Goal: Transaction & Acquisition: Purchase product/service

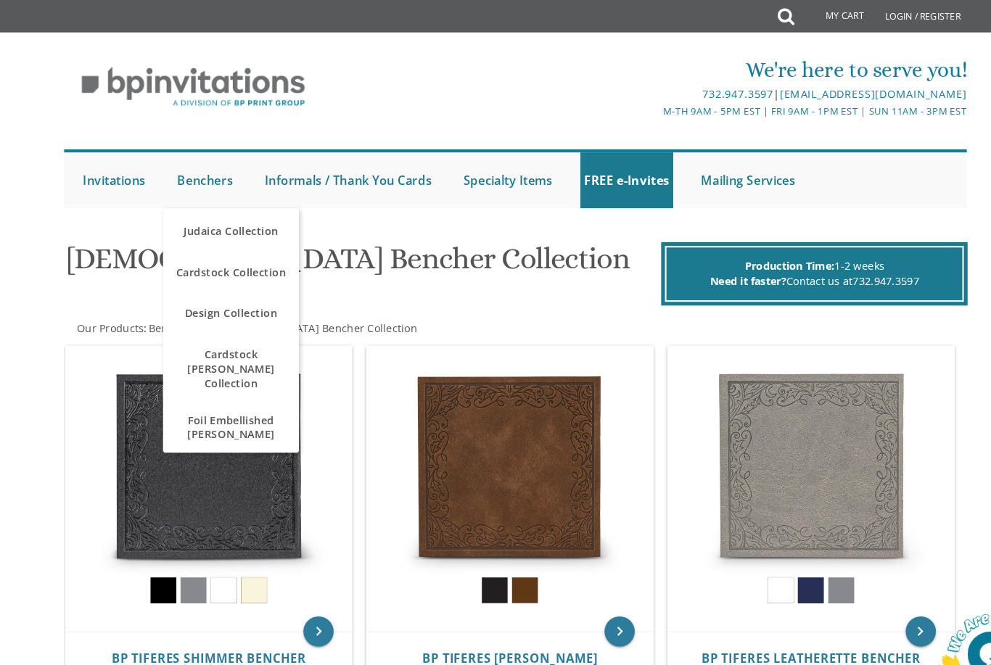
click at [226, 316] on link "Design Collection" at bounding box center [222, 301] width 131 height 44
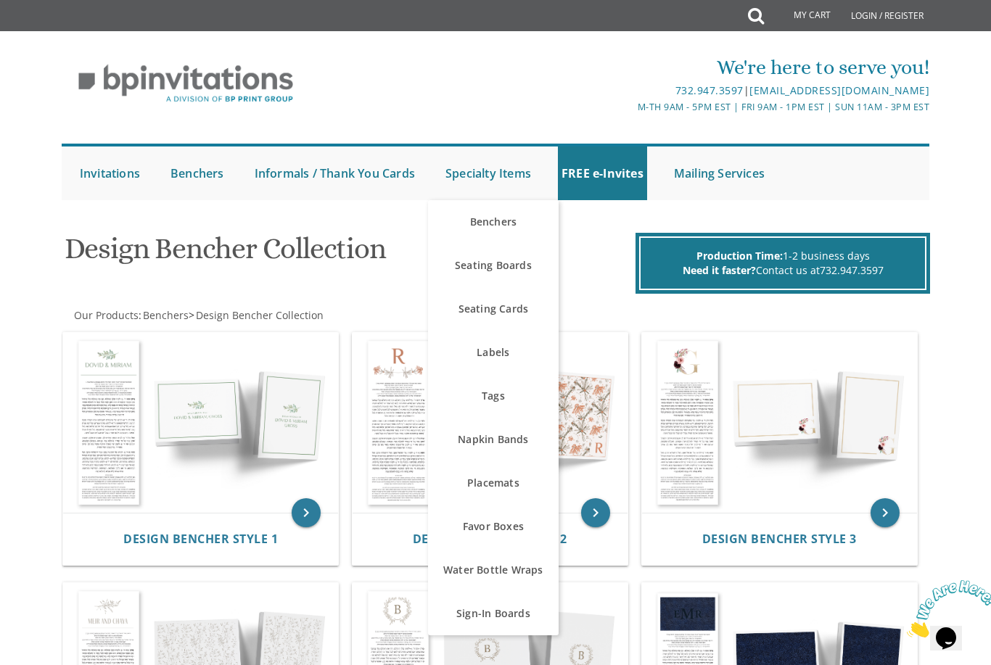
click at [504, 231] on link "Benchers" at bounding box center [493, 222] width 131 height 44
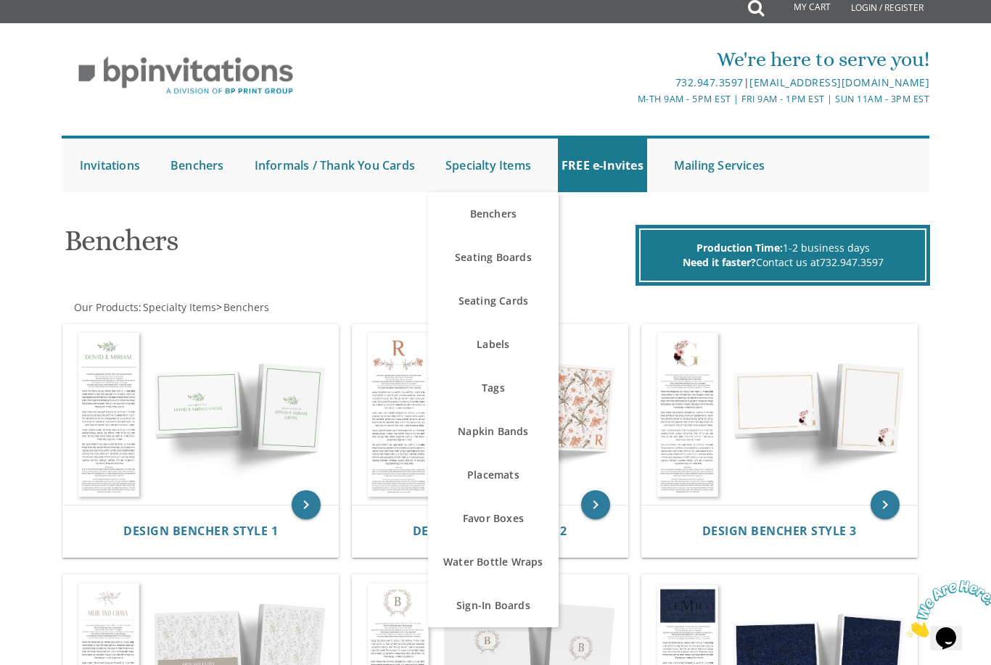
scroll to position [9, 0]
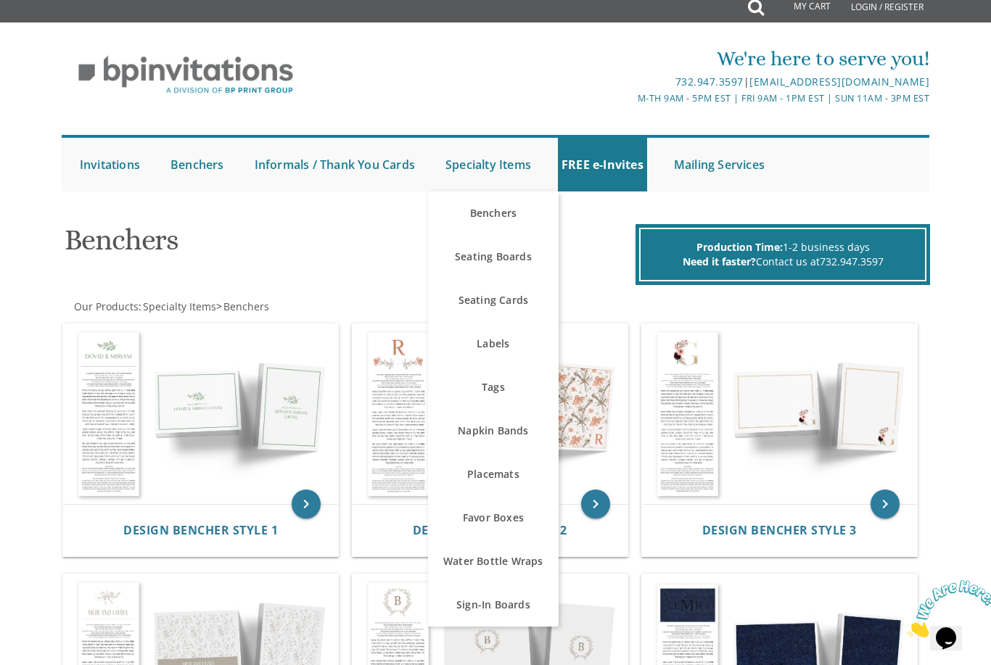
click at [515, 166] on link "Specialty Items" at bounding box center [488, 165] width 93 height 54
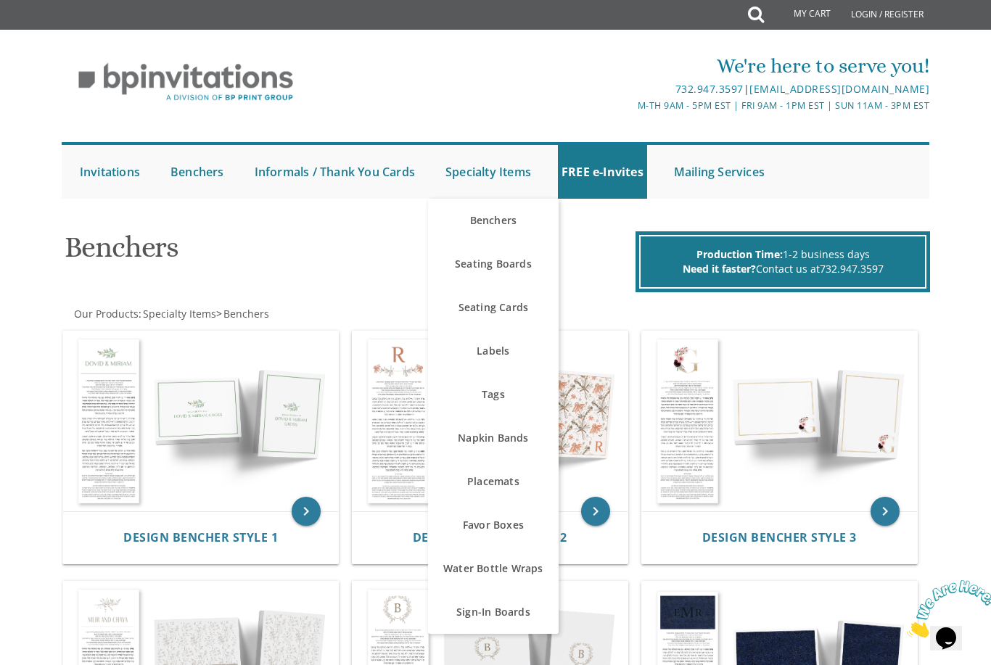
scroll to position [1, 0]
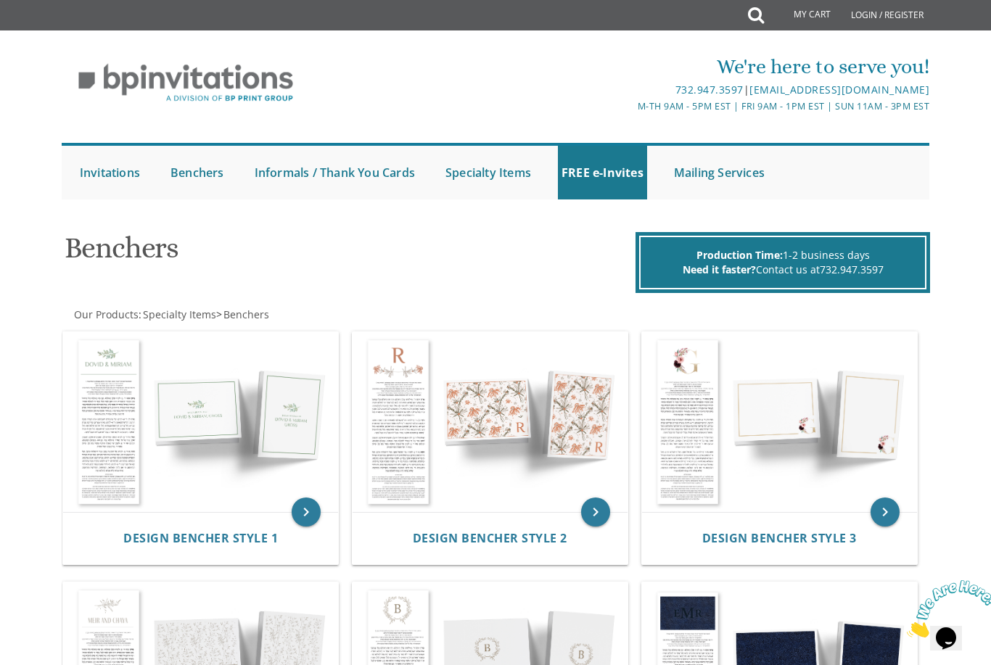
click at [601, 284] on div "Benchers Production Time: 1-2 business days Need it faster? Contact us at 732.9…" at bounding box center [496, 257] width 884 height 72
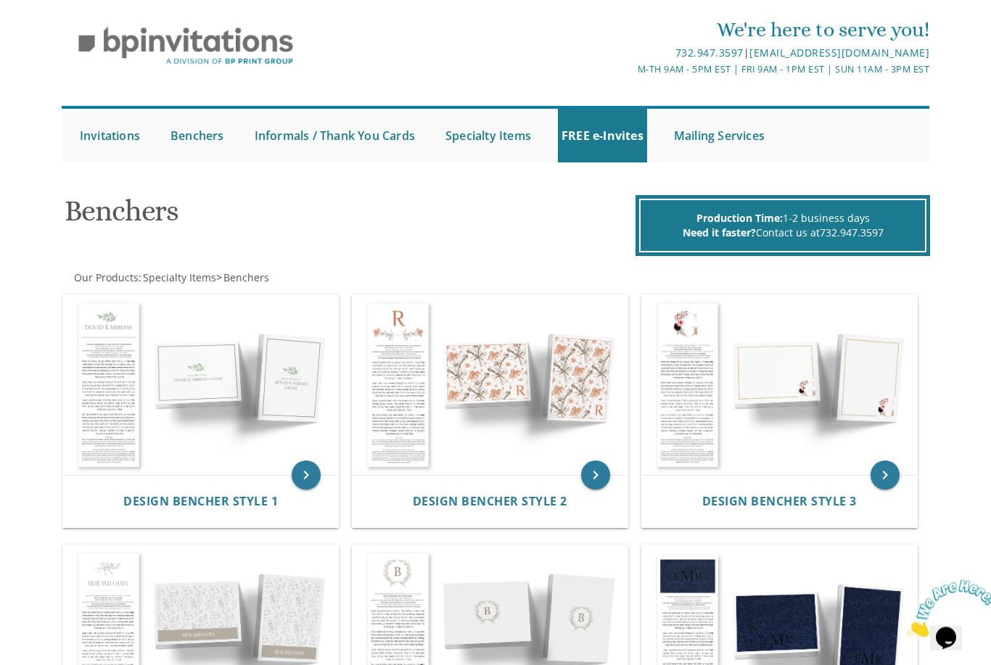
scroll to position [0, 0]
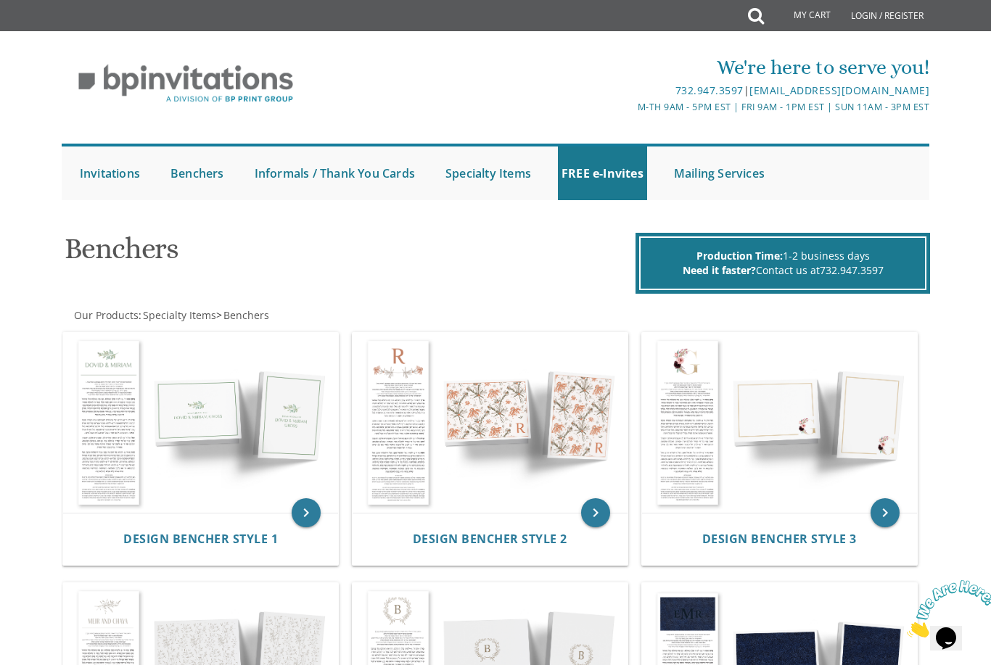
click at [205, 80] on img at bounding box center [186, 84] width 249 height 60
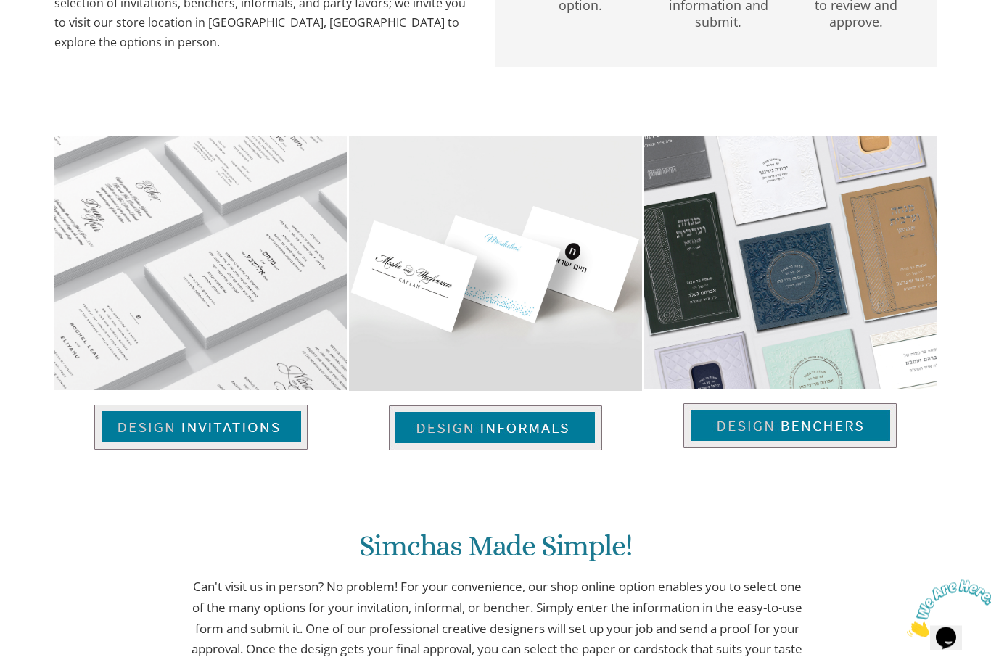
scroll to position [870, 0]
click at [801, 429] on img at bounding box center [789, 425] width 213 height 45
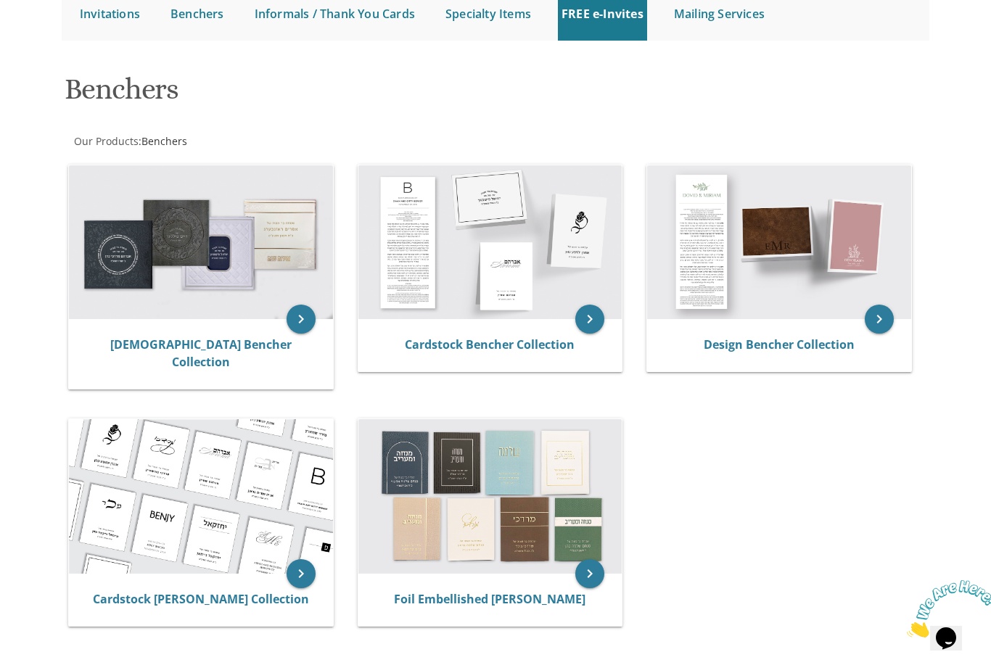
scroll to position [162, 0]
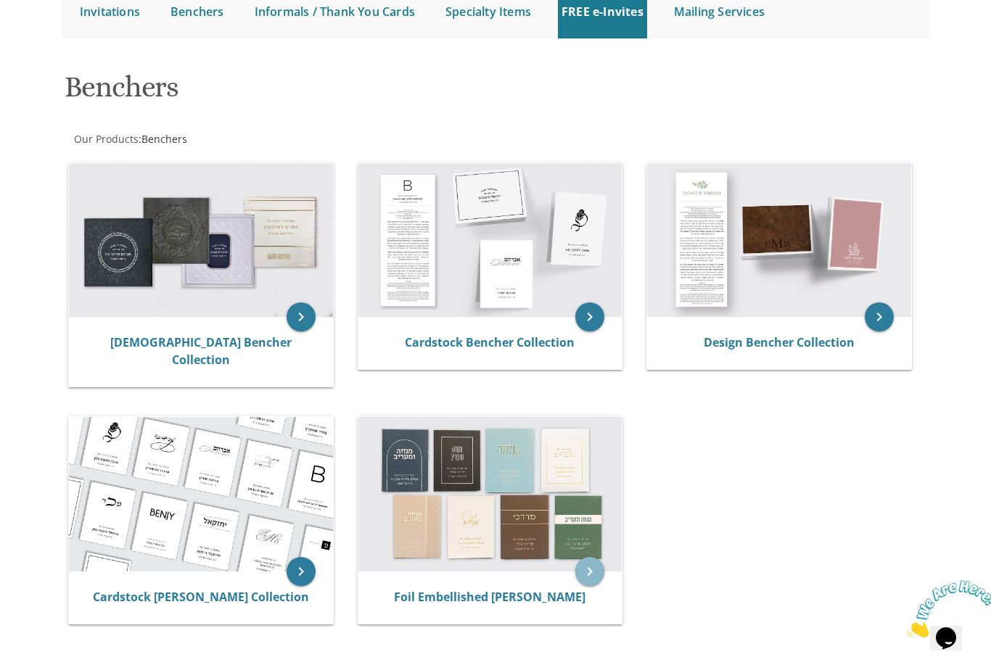
click at [591, 557] on icon "keyboard_arrow_right" at bounding box center [589, 571] width 29 height 29
